Goal: Book appointment/travel/reservation

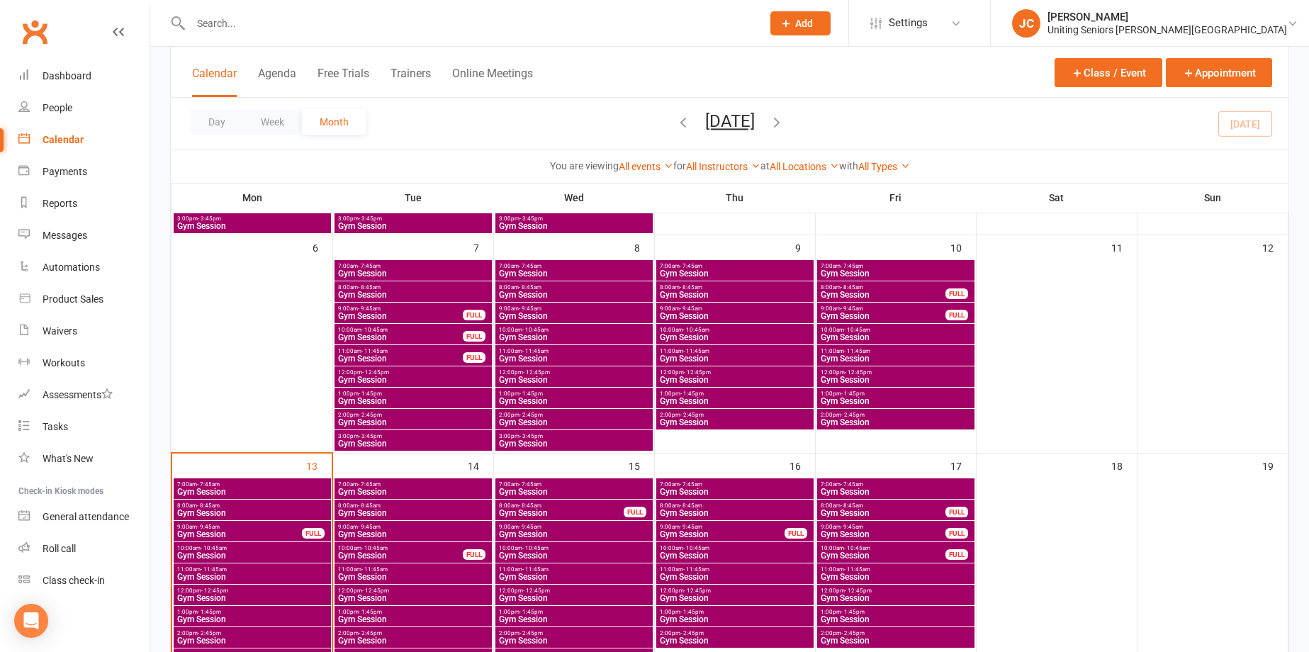
scroll to position [567, 0]
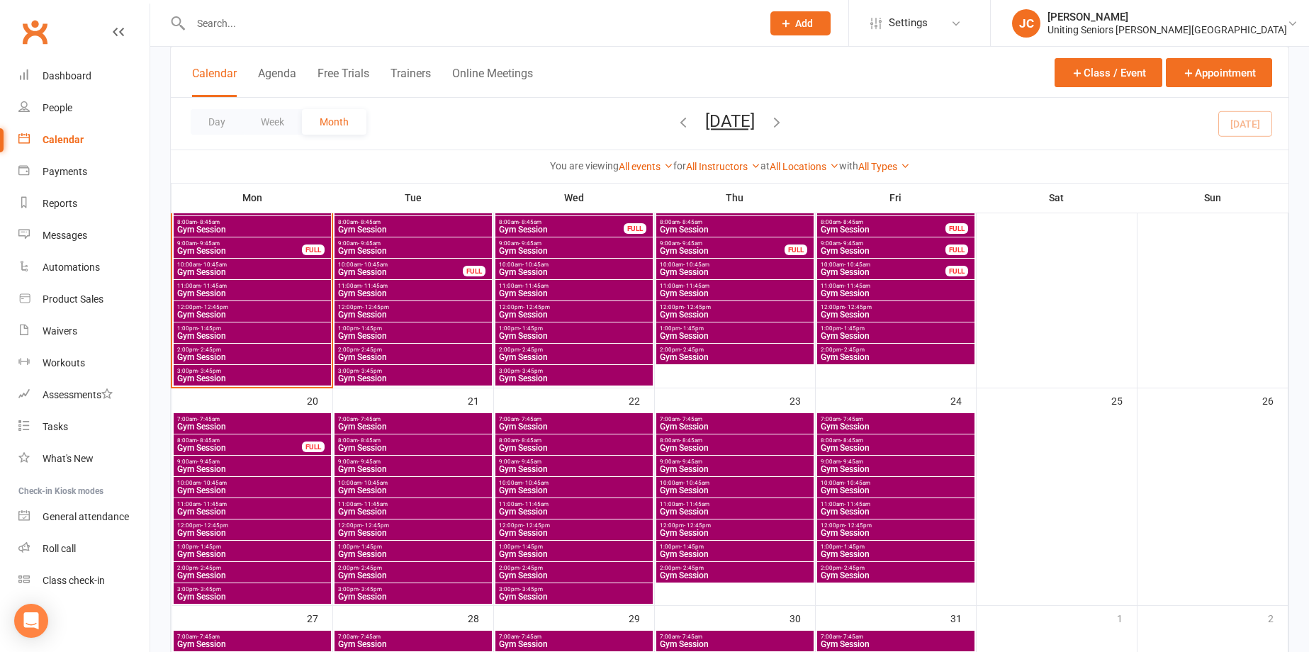
click at [203, 507] on span "Gym Session" at bounding box center [252, 511] width 152 height 9
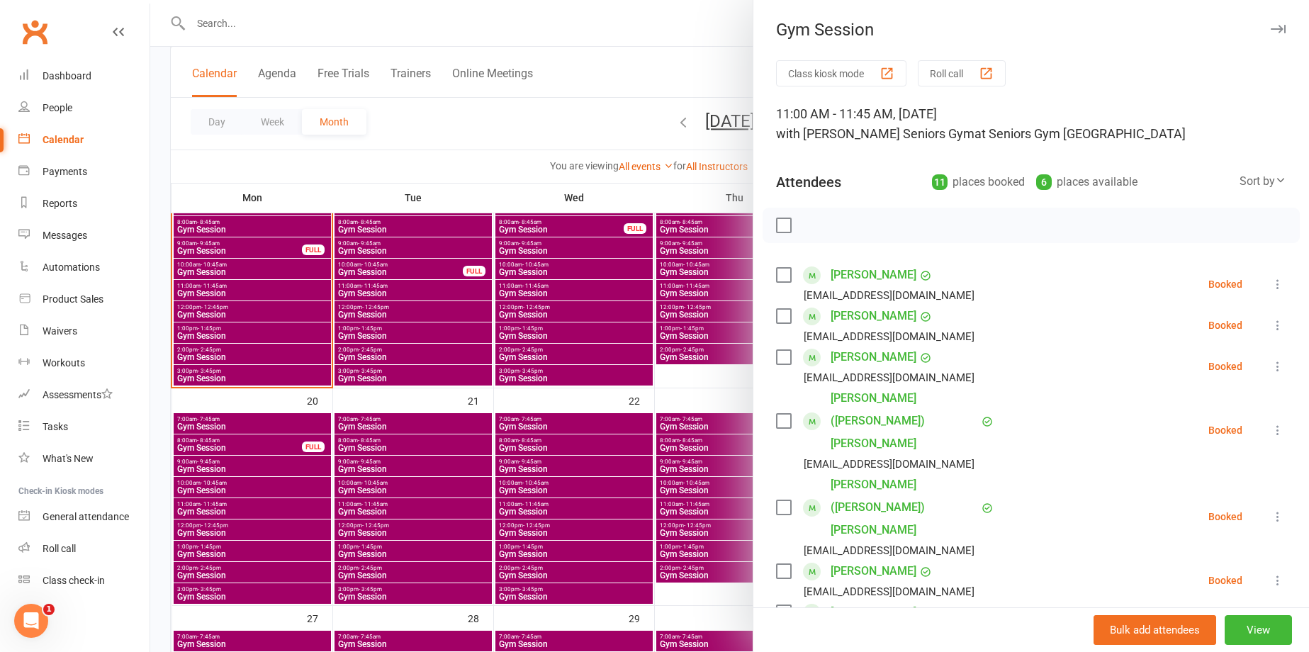
scroll to position [0, 0]
click at [492, 111] on div at bounding box center [729, 326] width 1158 height 652
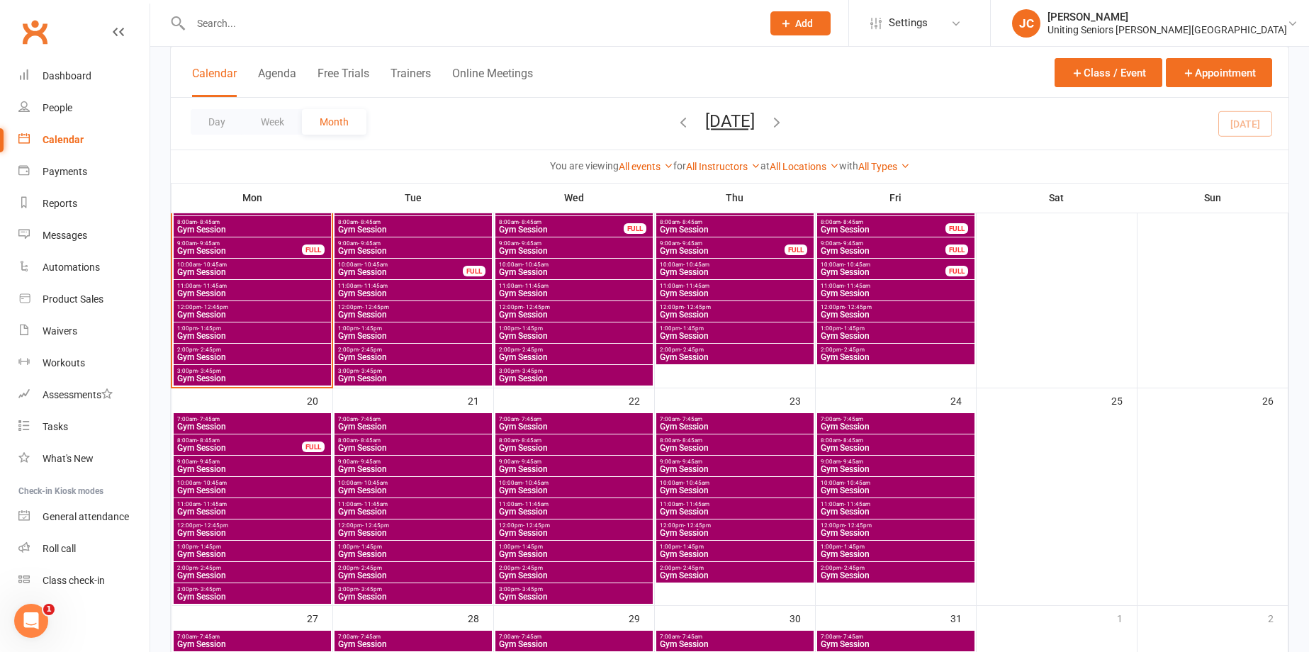
click at [252, 266] on span "10:00am - 10:45am" at bounding box center [252, 264] width 152 height 6
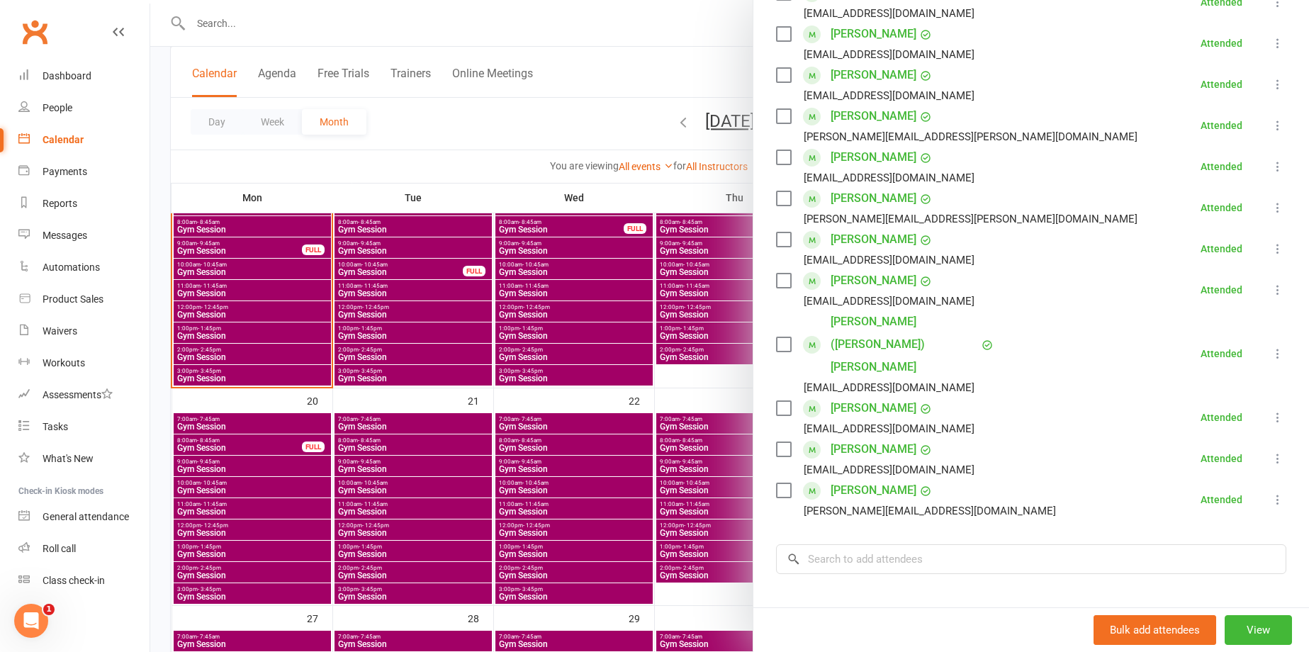
scroll to position [283, 0]
click at [936, 543] on input "search" at bounding box center [1031, 558] width 510 height 30
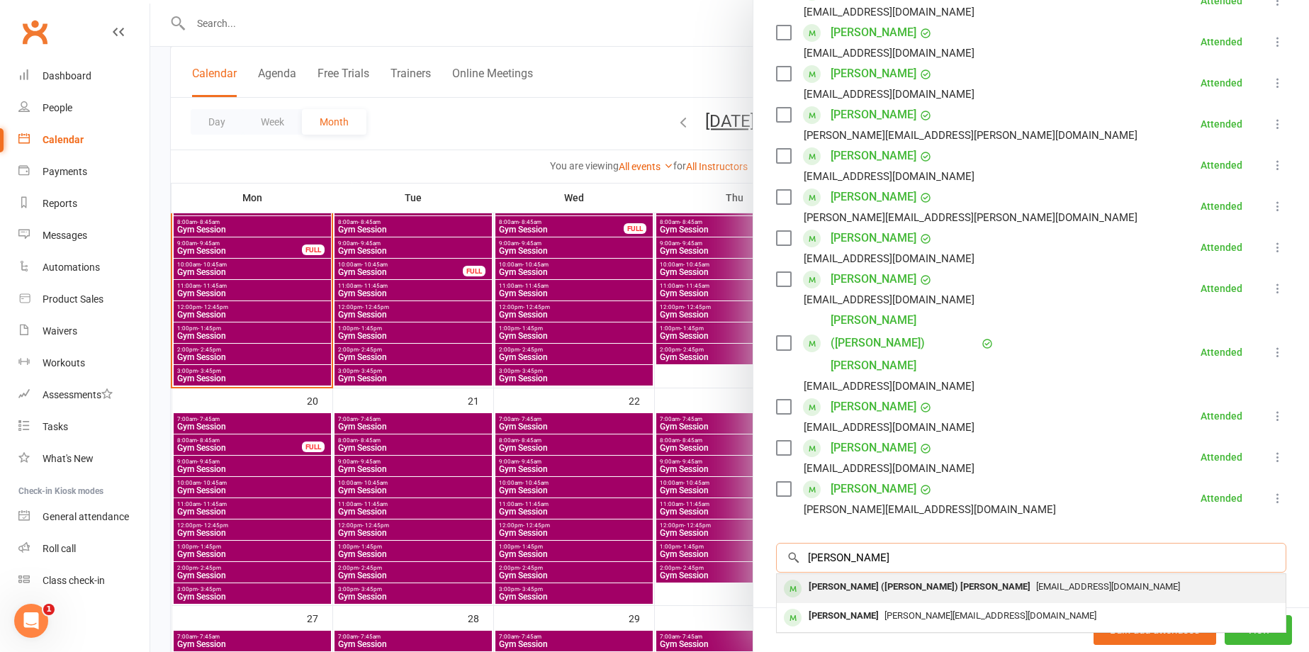
type input "[PERSON_NAME]"
click at [1036, 581] on span "[EMAIL_ADDRESS][DOMAIN_NAME]" at bounding box center [1108, 586] width 144 height 11
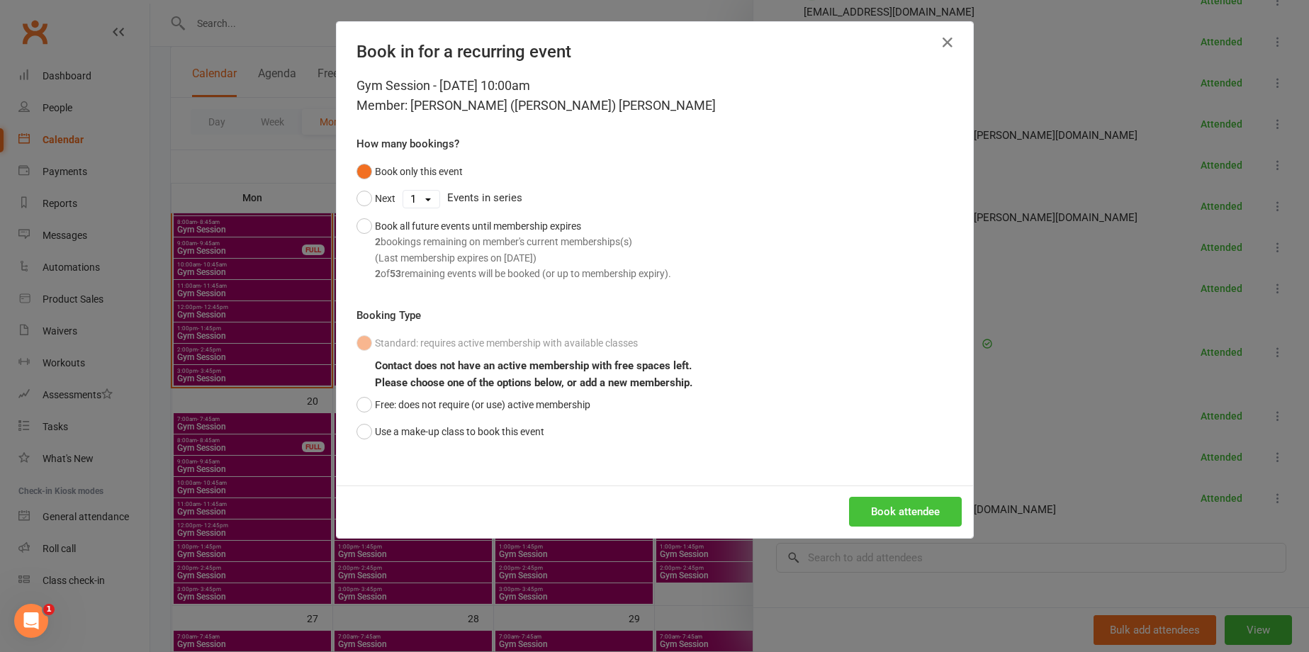
click at [893, 504] on button "Book attendee" at bounding box center [905, 512] width 113 height 30
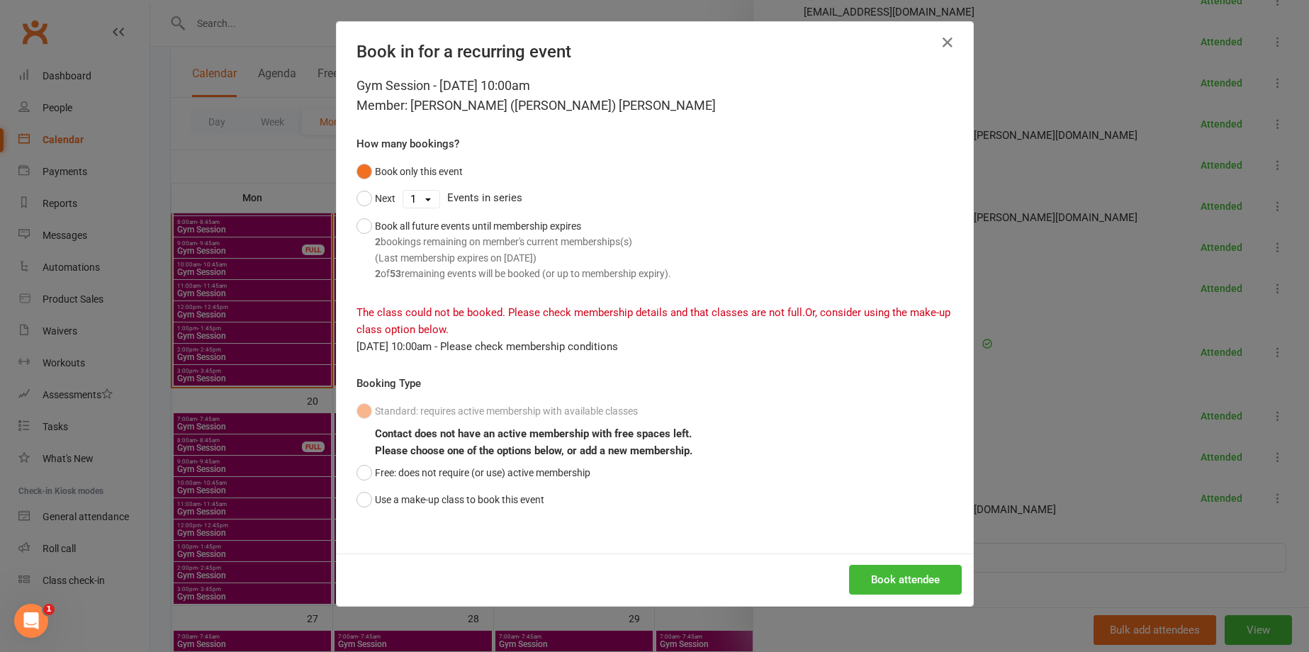
click at [922, 36] on div "Book in for a recurring event" at bounding box center [655, 49] width 636 height 54
click at [947, 43] on icon "button" at bounding box center [947, 42] width 17 height 17
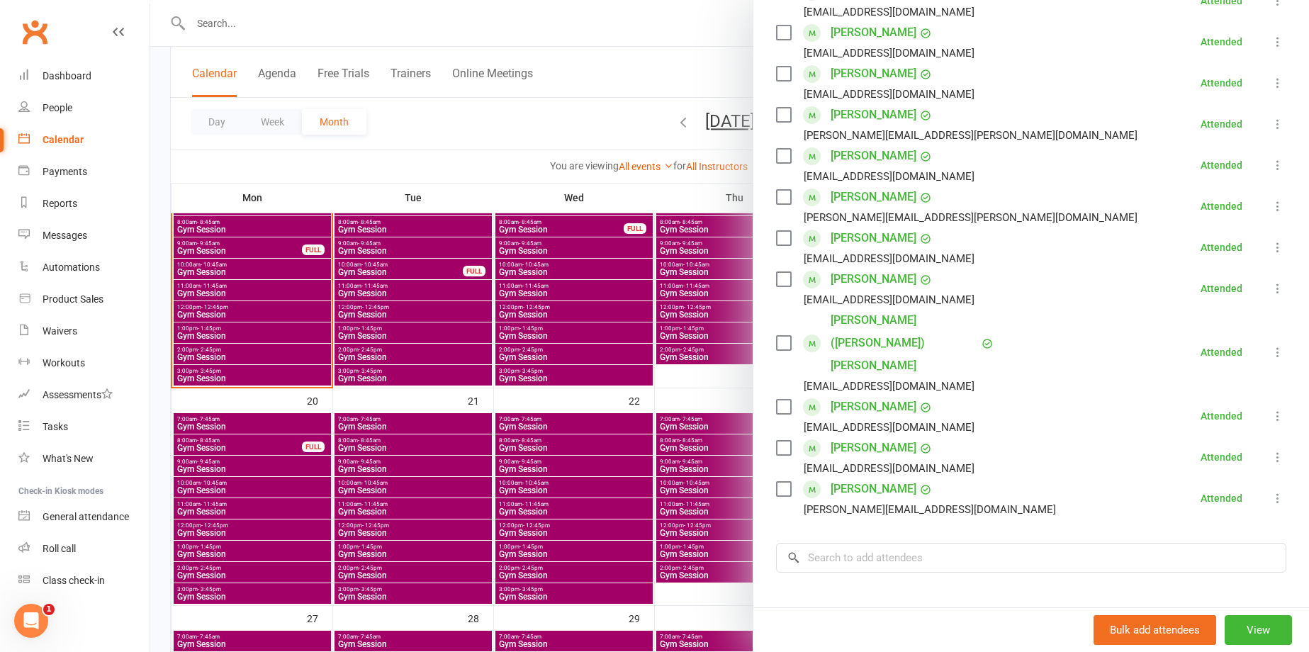
click at [235, 354] on div at bounding box center [729, 326] width 1158 height 652
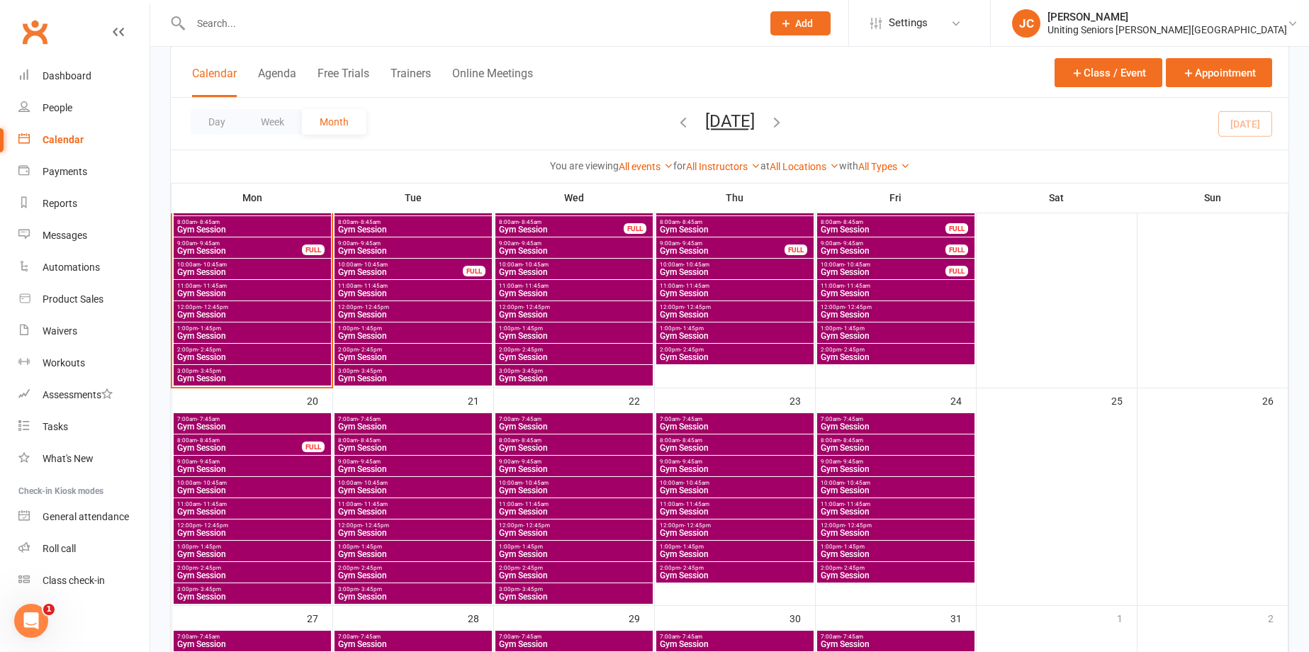
click at [231, 246] on span "9:00am - 9:45am" at bounding box center [239, 243] width 126 height 6
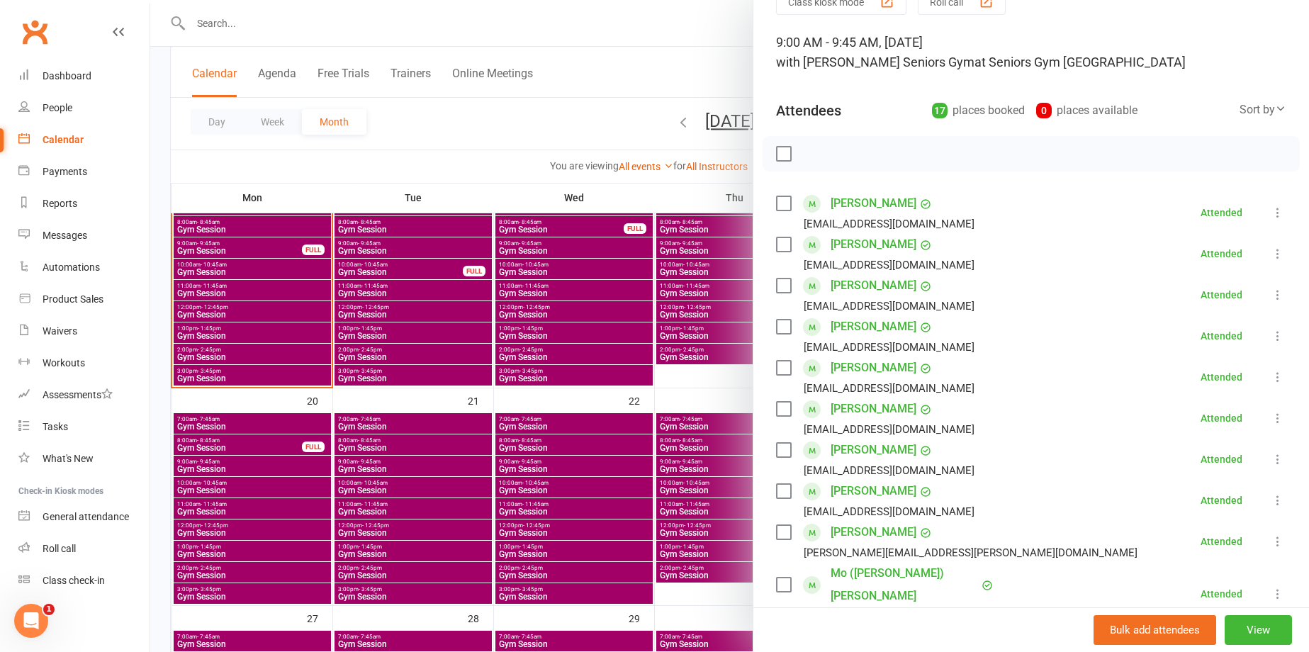
scroll to position [71, 0]
click at [492, 139] on div at bounding box center [729, 326] width 1158 height 652
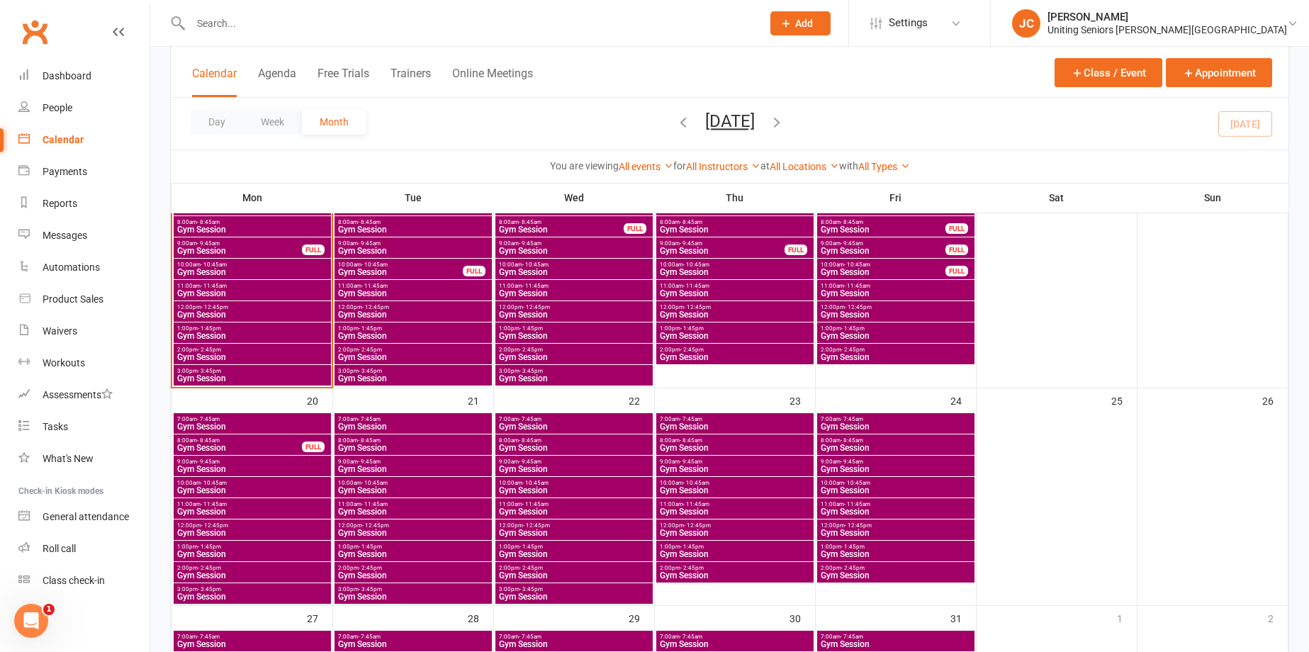
click at [254, 286] on span "11:00am - 11:45am" at bounding box center [252, 286] width 152 height 6
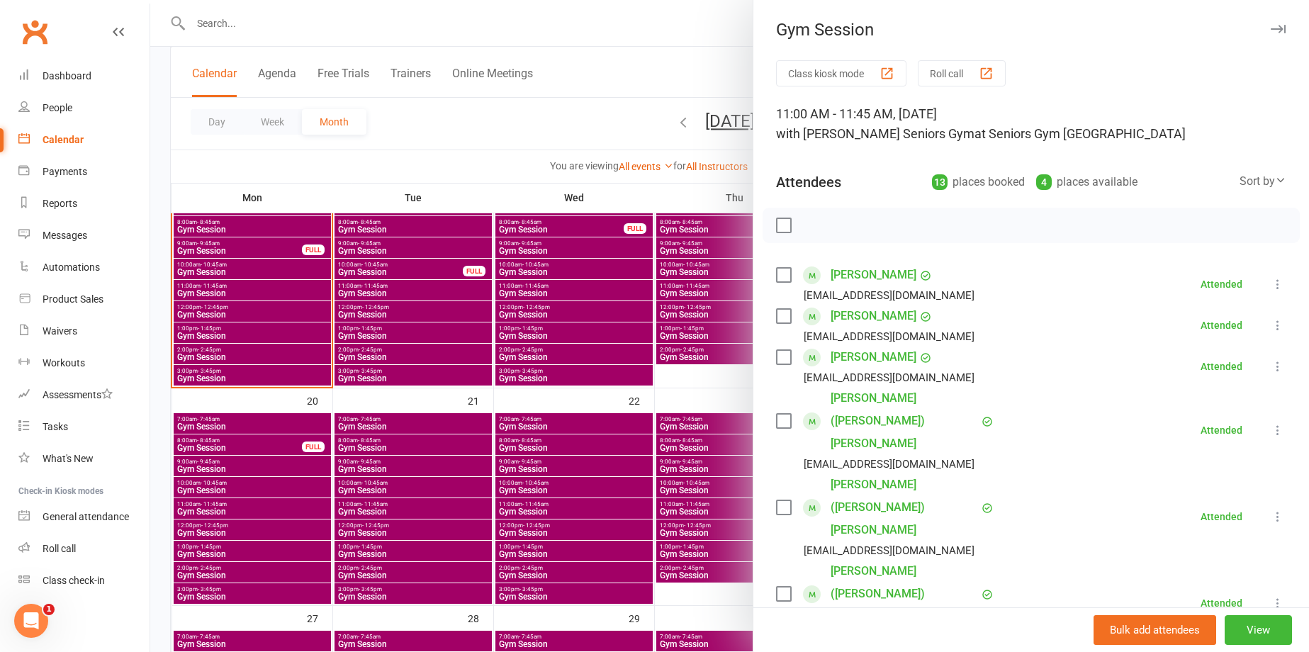
click at [1270, 423] on icon at bounding box center [1277, 430] width 14 height 14
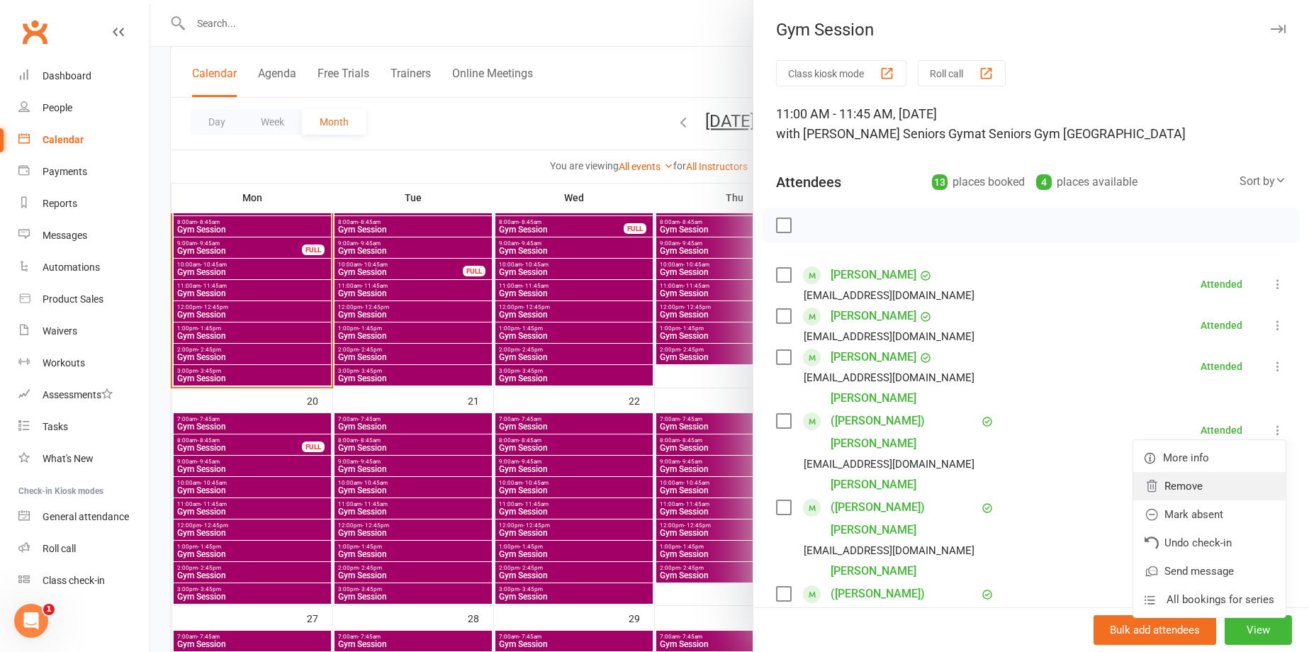
click at [1215, 472] on link "Remove" at bounding box center [1209, 486] width 152 height 28
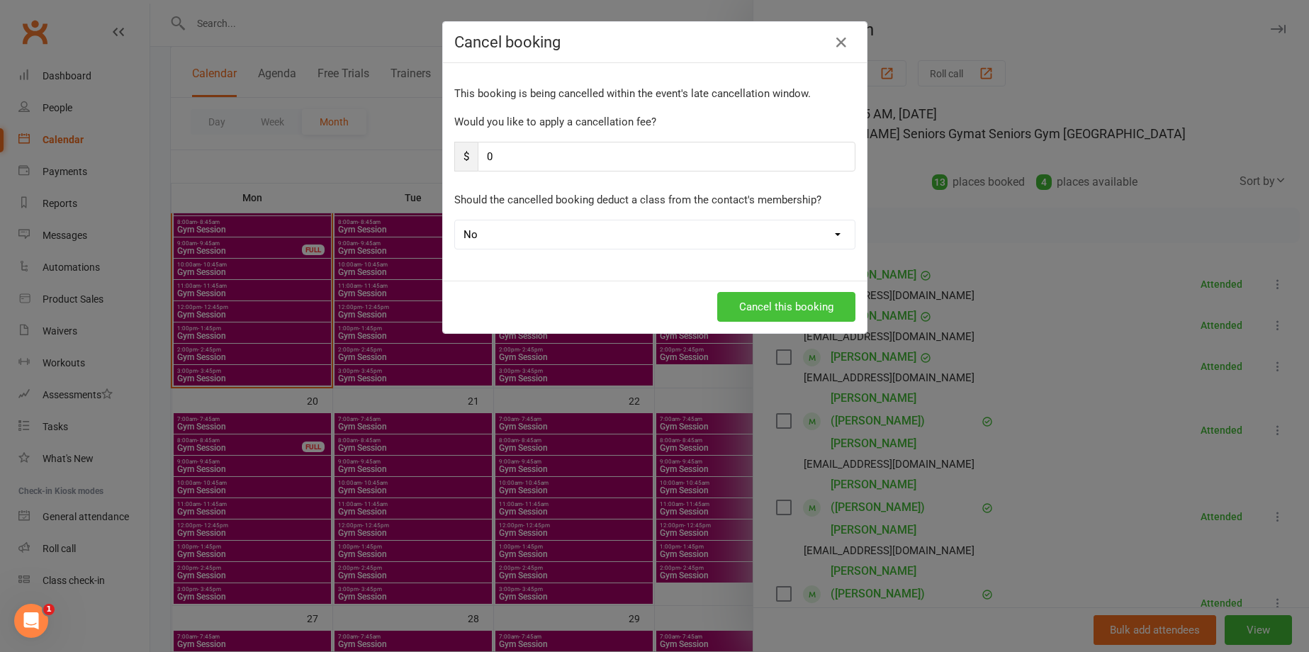
click at [767, 305] on button "Cancel this booking" at bounding box center [786, 307] width 138 height 30
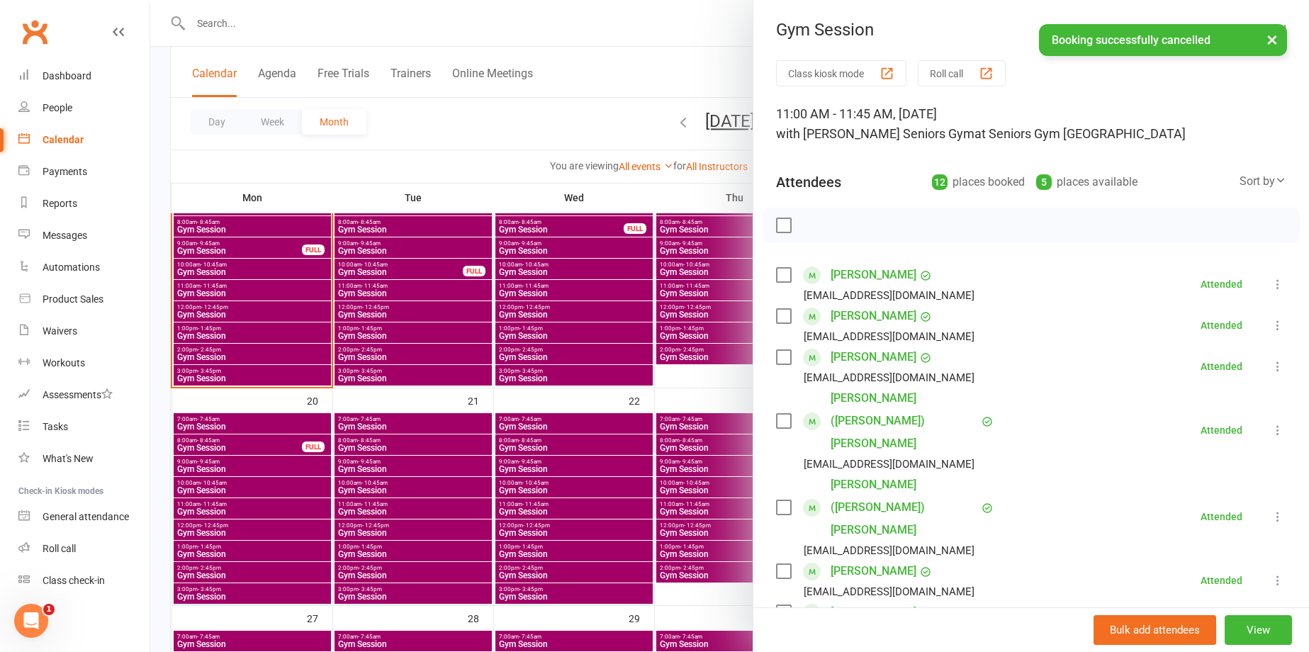
click at [223, 302] on div at bounding box center [729, 326] width 1158 height 652
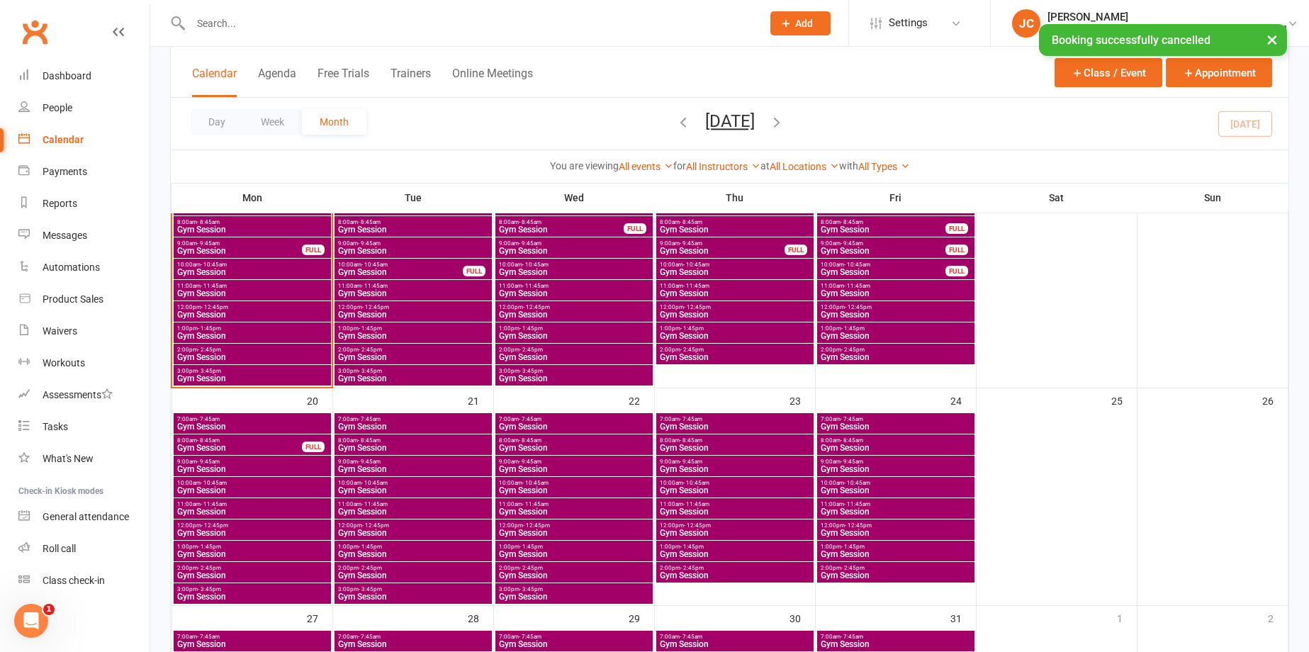
click at [226, 268] on span "Gym Session" at bounding box center [252, 272] width 152 height 9
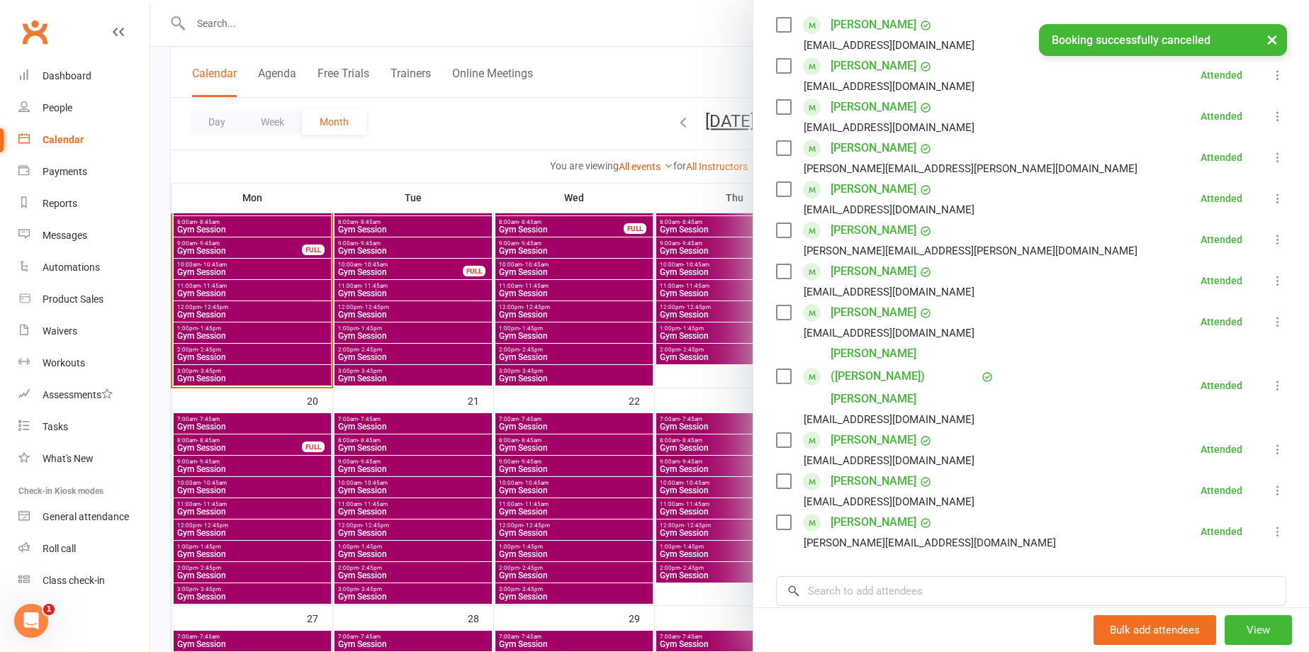
scroll to position [283, 0]
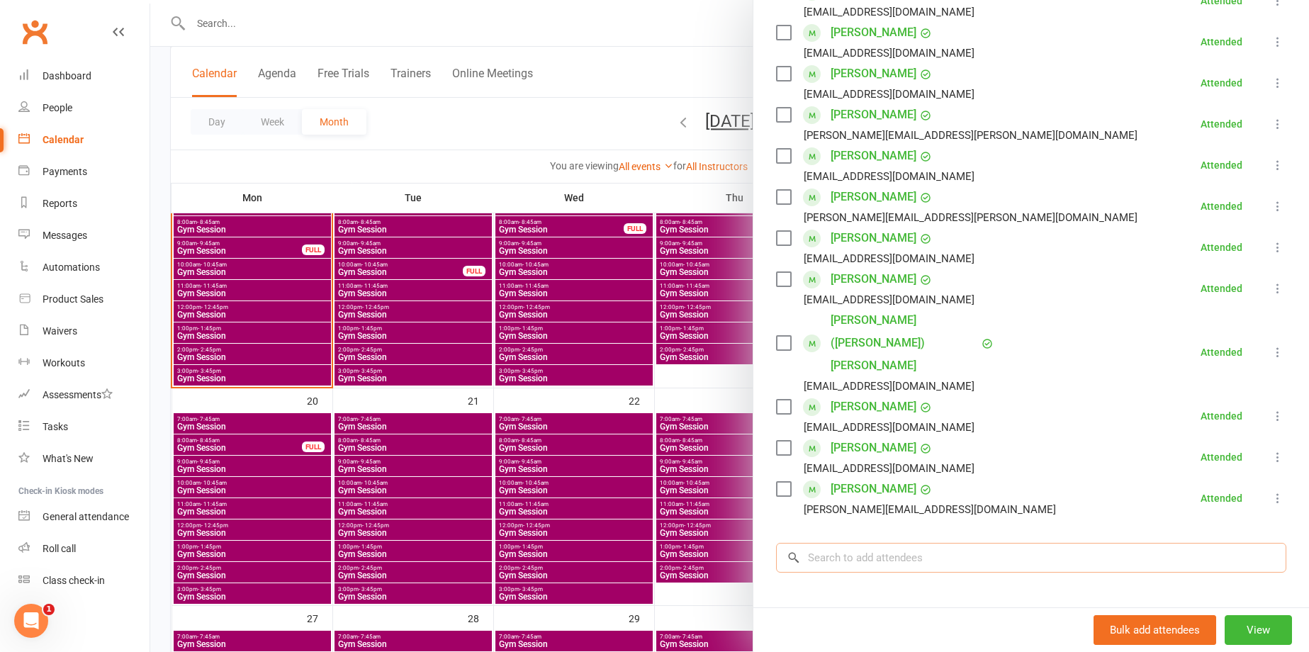
click at [919, 543] on input "search" at bounding box center [1031, 558] width 510 height 30
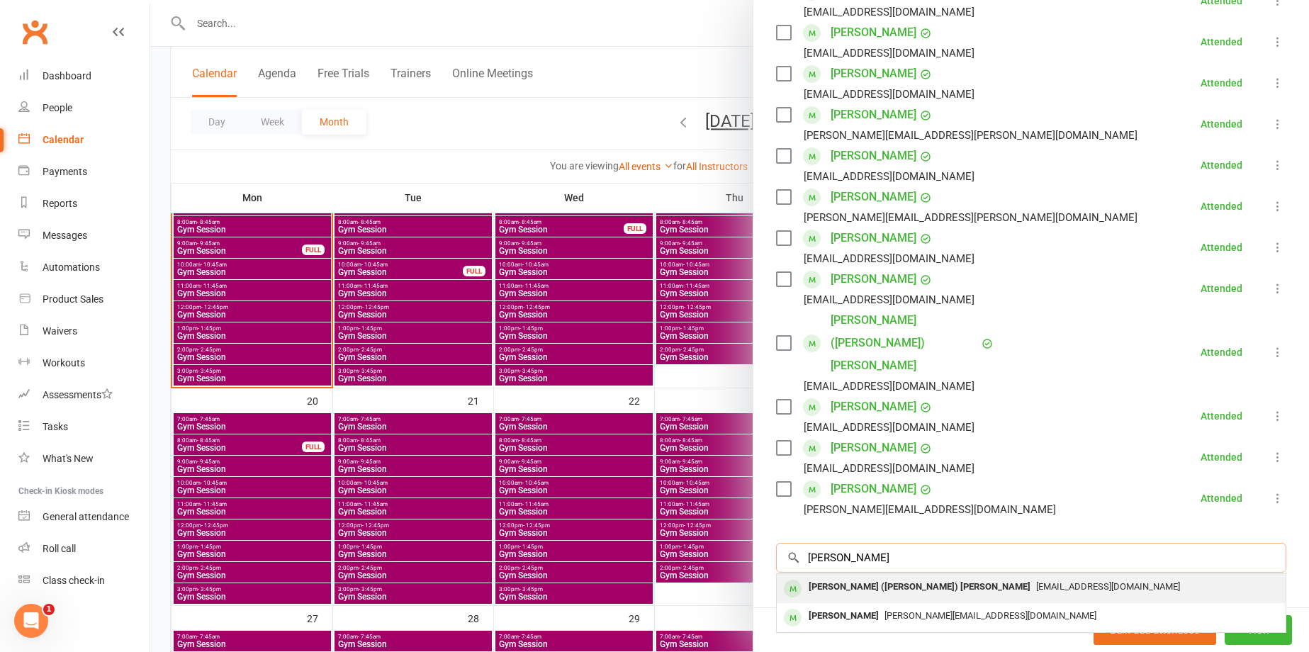
type input "[PERSON_NAME]"
click at [907, 574] on div "[PERSON_NAME] ([PERSON_NAME]) [PERSON_NAME] [EMAIL_ADDRESS][DOMAIN_NAME]" at bounding box center [1031, 588] width 509 height 29
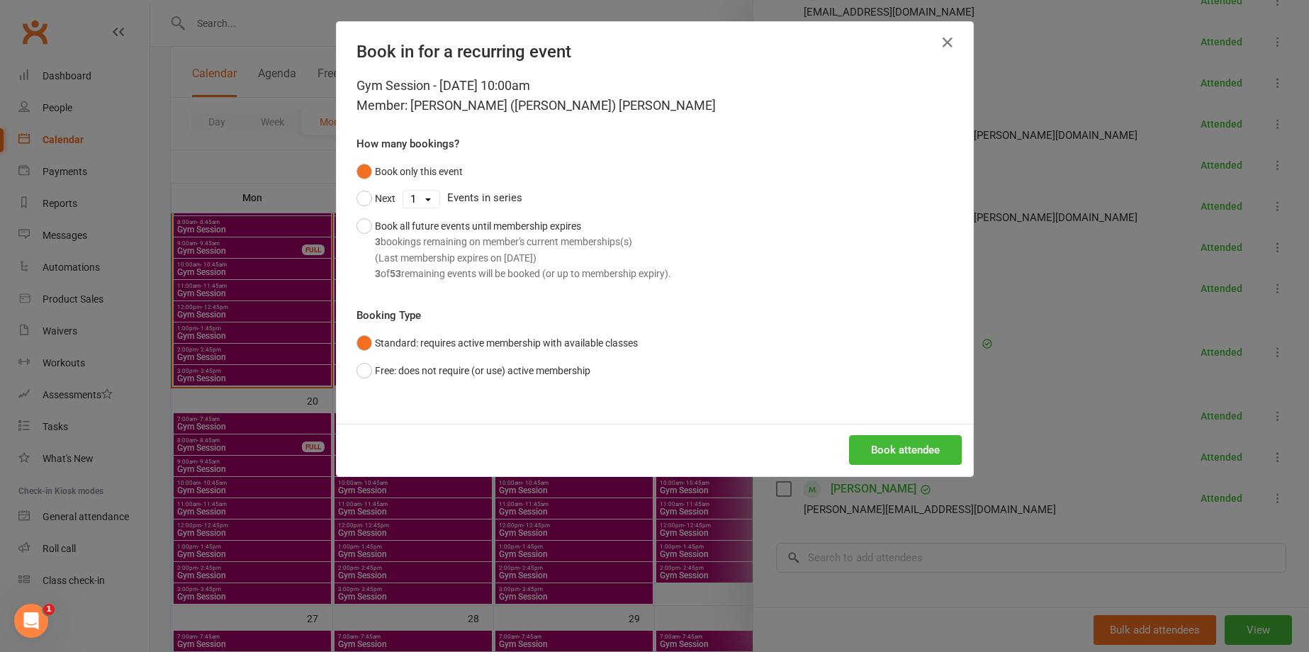
click at [907, 400] on div "Gym Session - [DATE] 10:00am Member: [PERSON_NAME] ([PERSON_NAME]) [PERSON_NAME…" at bounding box center [655, 250] width 636 height 348
click at [902, 441] on button "Book attendee" at bounding box center [905, 450] width 113 height 30
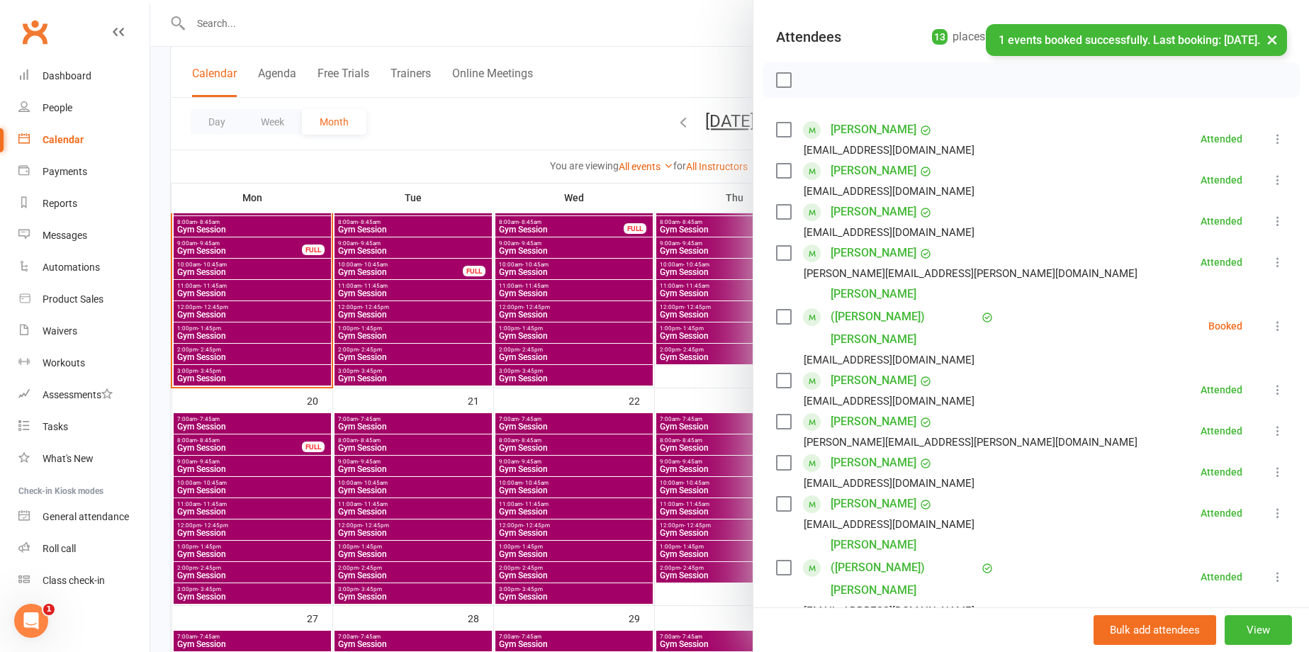
scroll to position [142, 0]
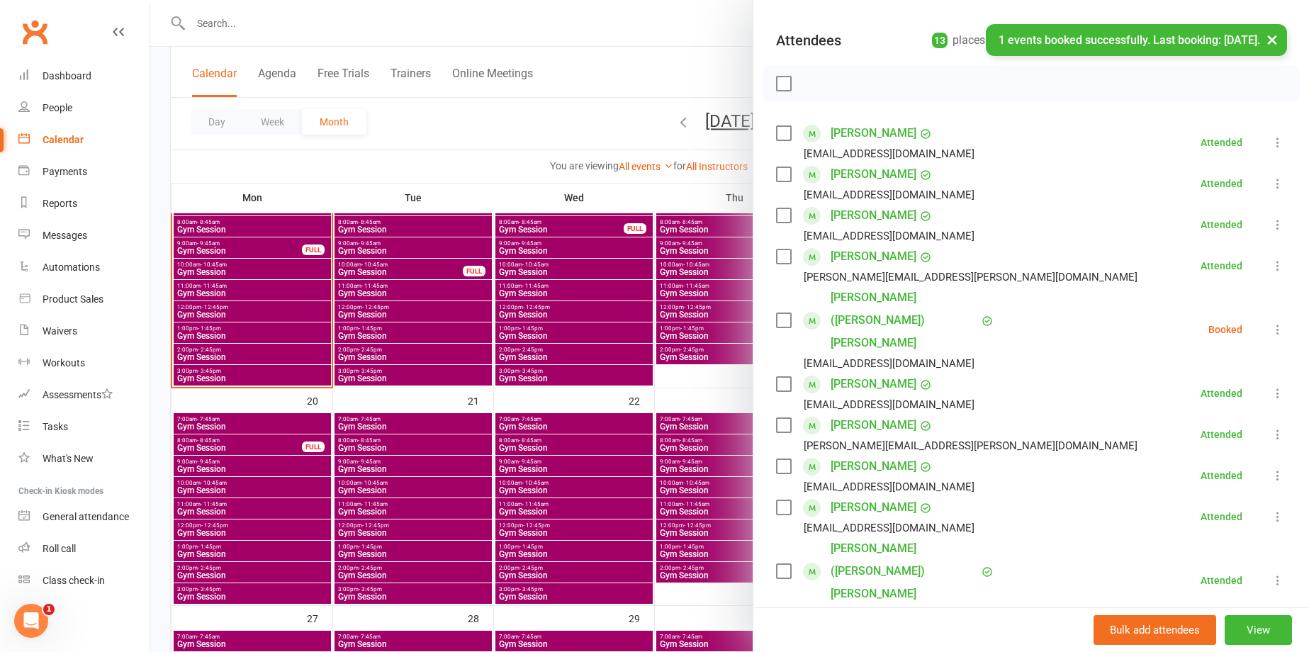
click at [1269, 321] on button at bounding box center [1277, 329] width 17 height 17
click at [1203, 400] on link "Check in" at bounding box center [1209, 414] width 152 height 28
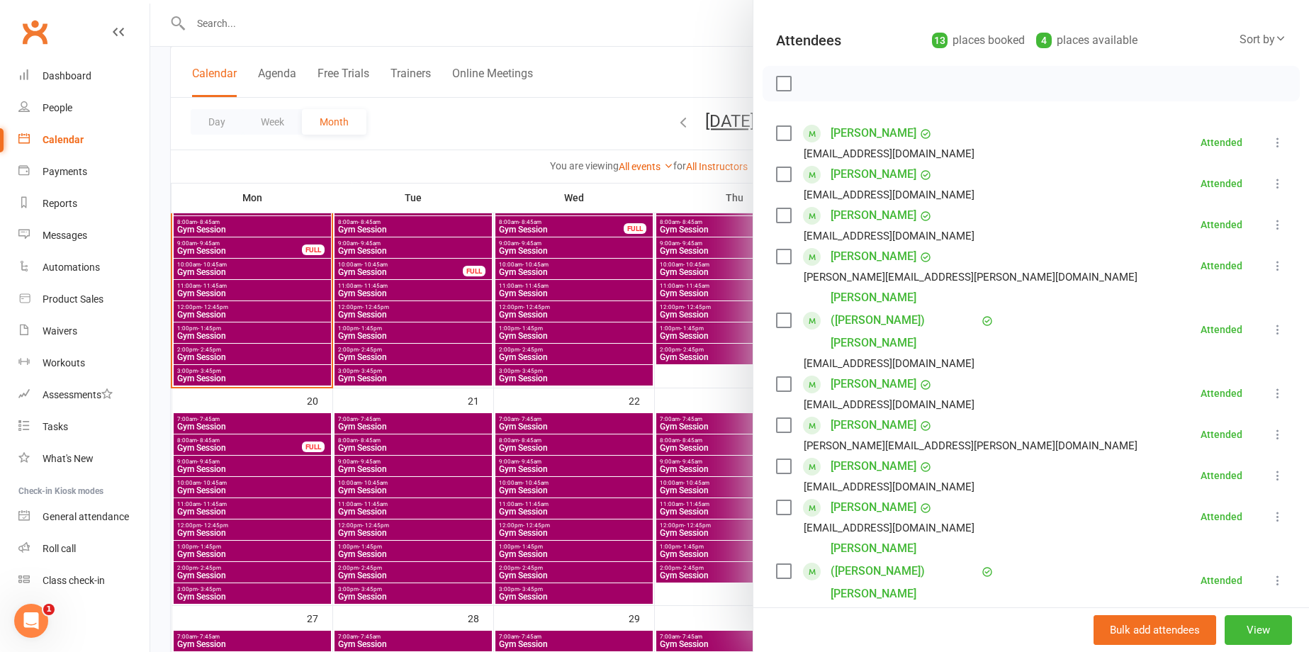
click at [568, 52] on div at bounding box center [729, 326] width 1158 height 652
